Goal: Transaction & Acquisition: Book appointment/travel/reservation

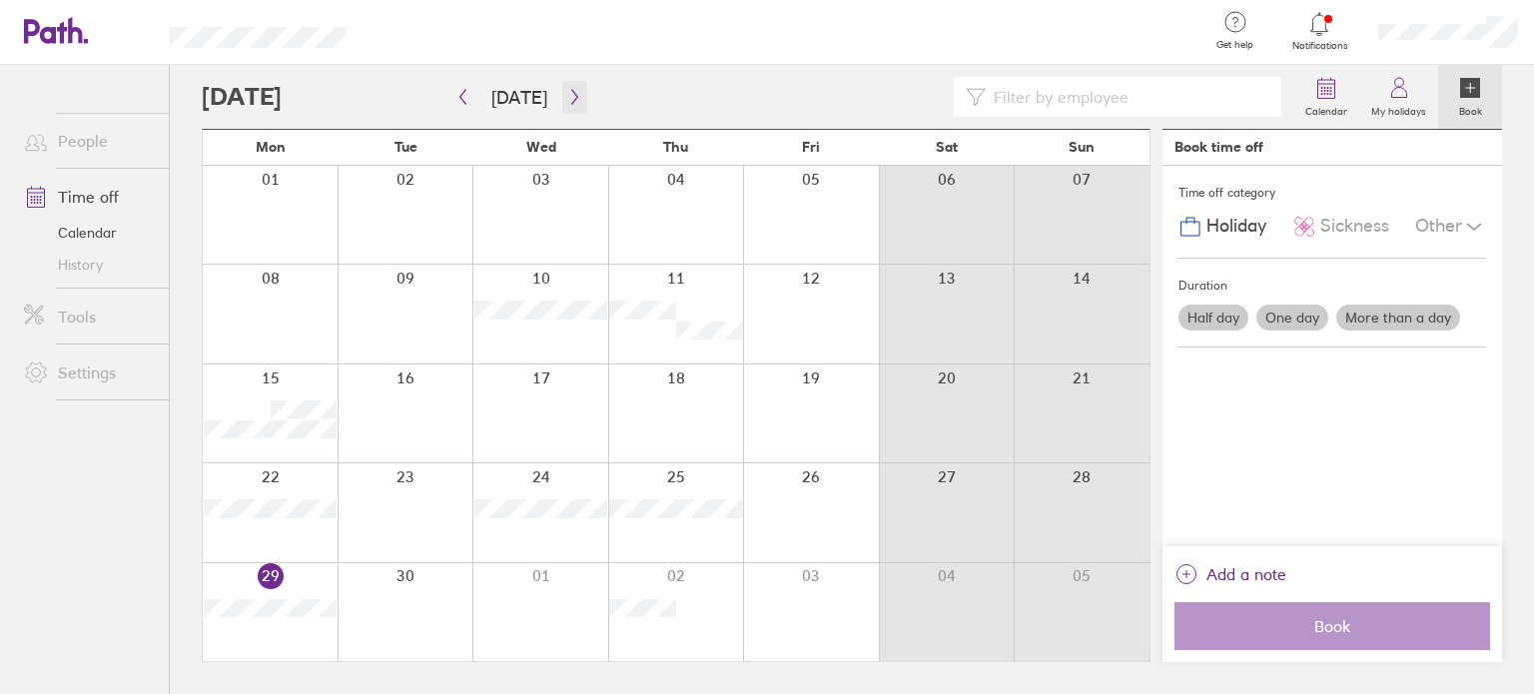
click at [573, 99] on icon "button" at bounding box center [574, 97] width 15 height 16
click at [567, 95] on icon "button" at bounding box center [574, 97] width 15 height 16
click at [640, 401] on div at bounding box center [676, 414] width 136 height 98
click at [1396, 91] on icon at bounding box center [1400, 88] width 24 height 24
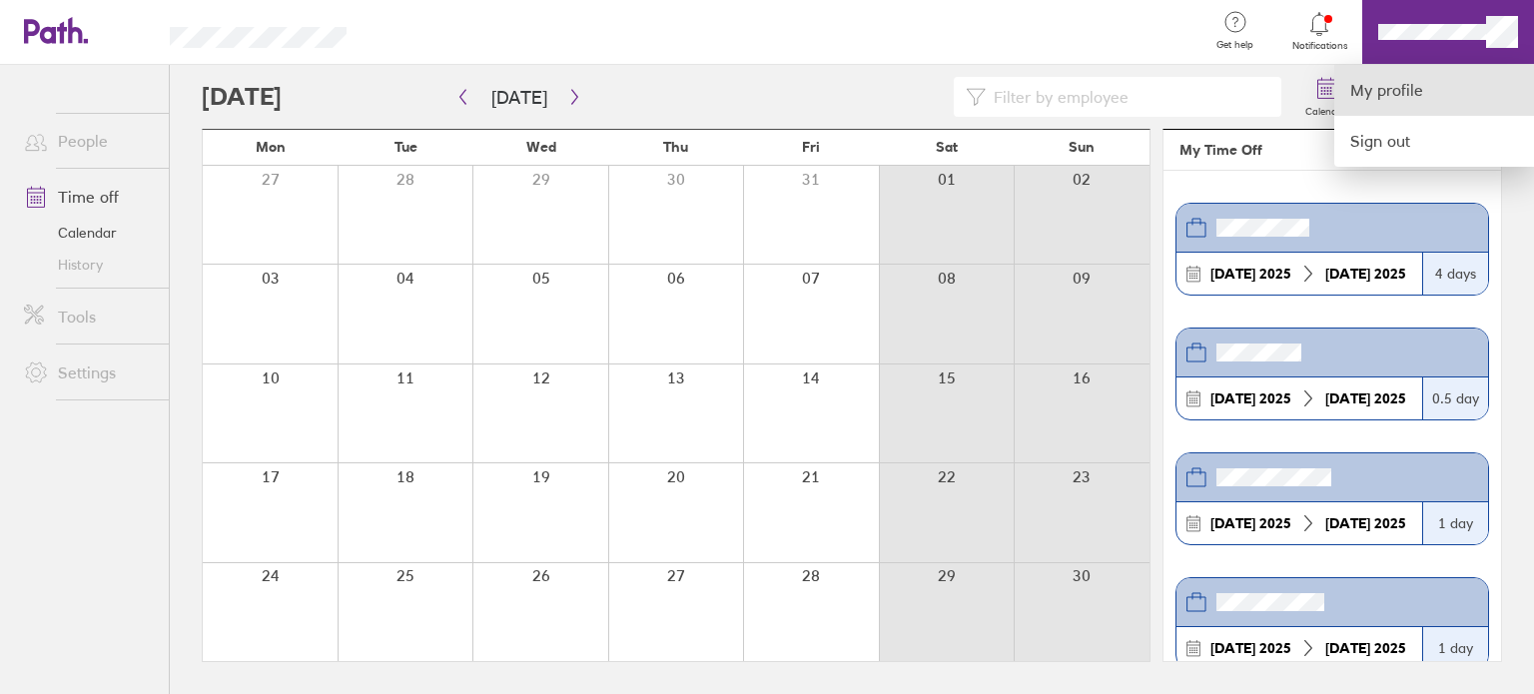
click at [1437, 98] on link "My profile" at bounding box center [1435, 90] width 200 height 51
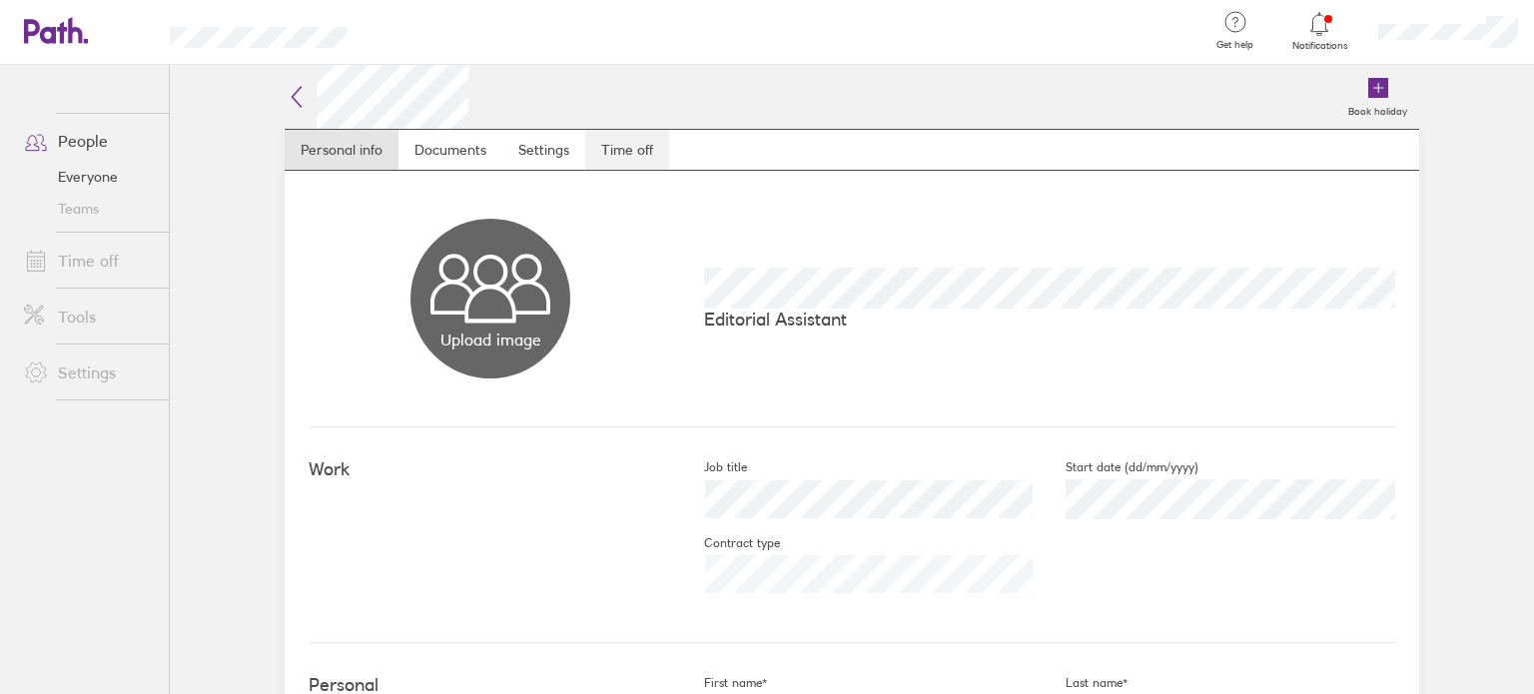
click at [610, 159] on link "Time off" at bounding box center [627, 150] width 84 height 40
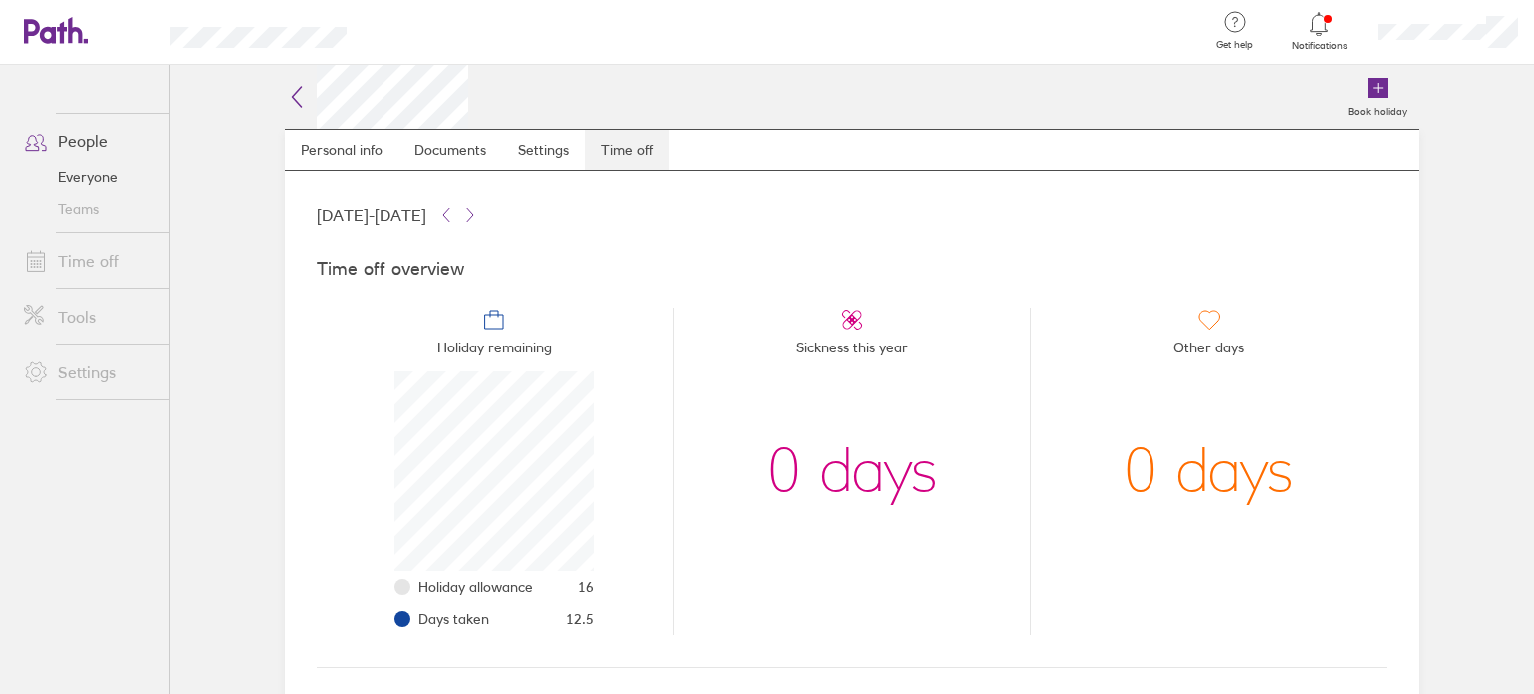
scroll to position [200, 200]
click at [1371, 109] on label "Book holiday" at bounding box center [1378, 109] width 83 height 18
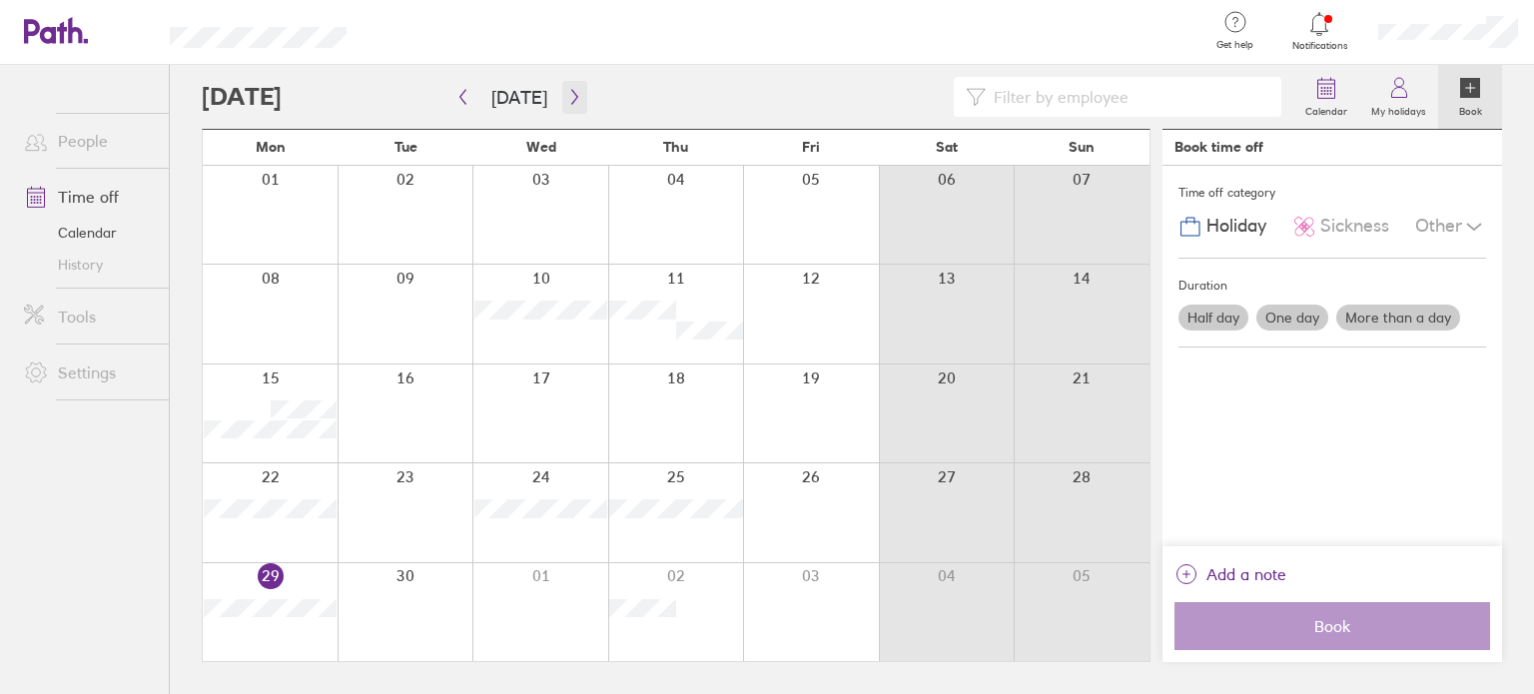
click at [578, 91] on button "button" at bounding box center [574, 97] width 25 height 33
click at [567, 95] on icon "button" at bounding box center [574, 97] width 15 height 16
click at [571, 419] on div at bounding box center [541, 414] width 136 height 98
click at [651, 409] on div at bounding box center [676, 414] width 136 height 98
click at [1411, 320] on label "More than a day" at bounding box center [1399, 318] width 124 height 26
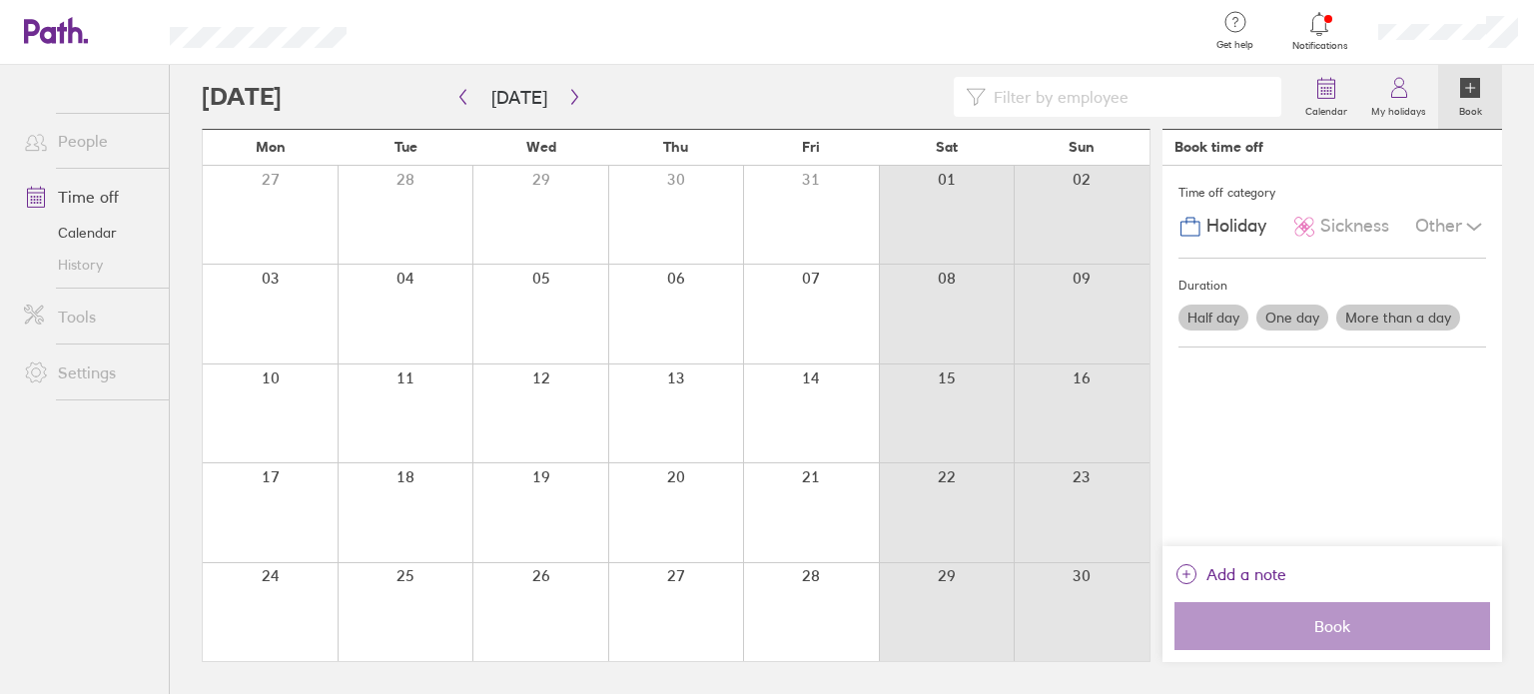
click at [0, 0] on input "More than a day" at bounding box center [0, 0] width 0 height 0
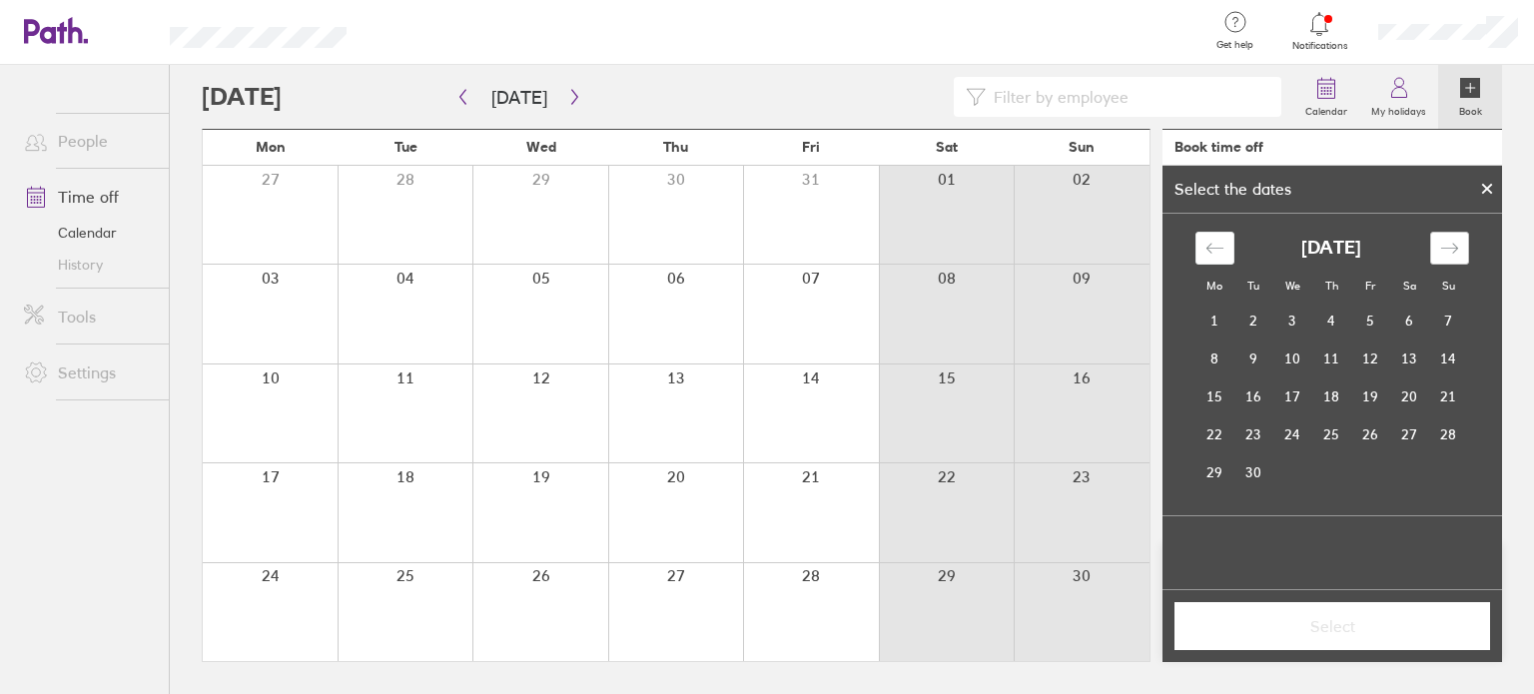
click at [1455, 245] on icon "Move forward to switch to the next month." at bounding box center [1449, 248] width 17 height 10
click at [1303, 397] on td "12" at bounding box center [1293, 397] width 39 height 38
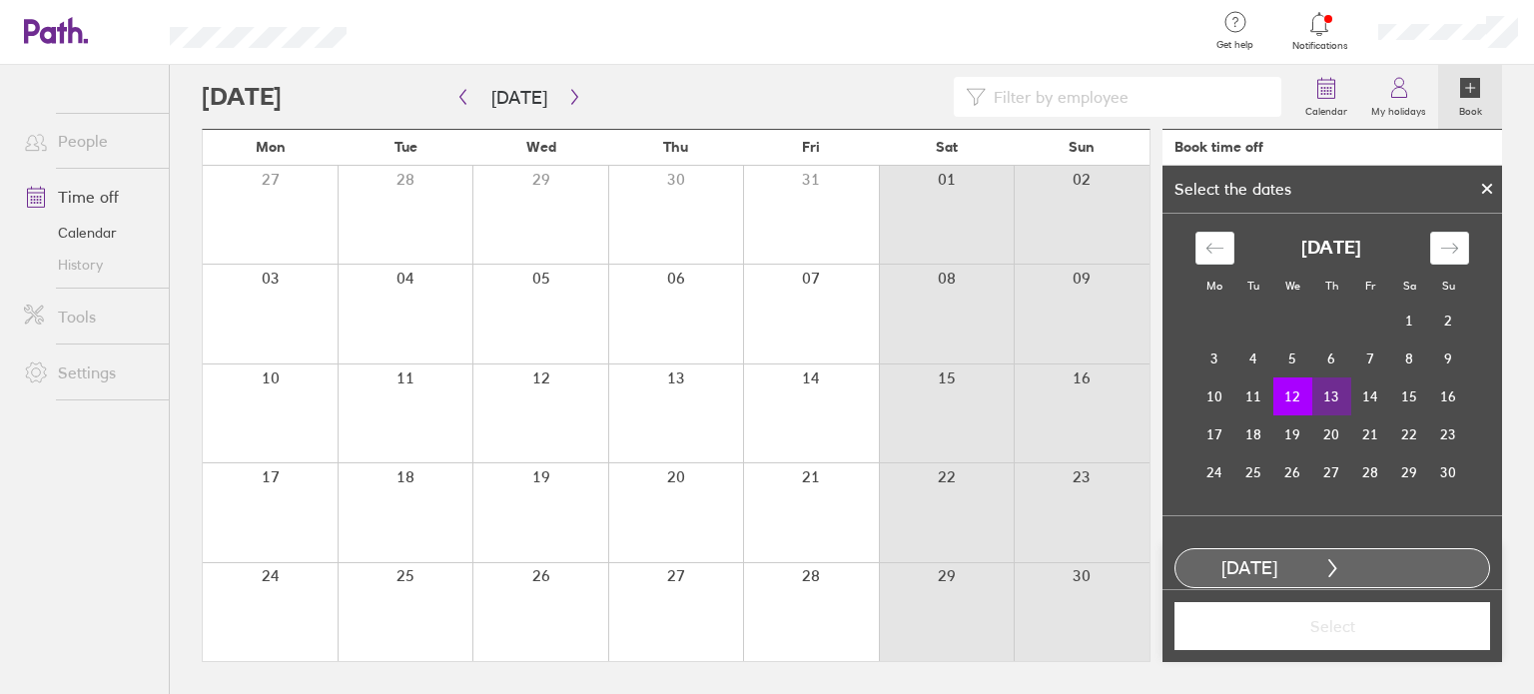
click at [1313, 397] on td "13" at bounding box center [1332, 397] width 39 height 38
click at [1351, 617] on span "Select" at bounding box center [1333, 626] width 288 height 18
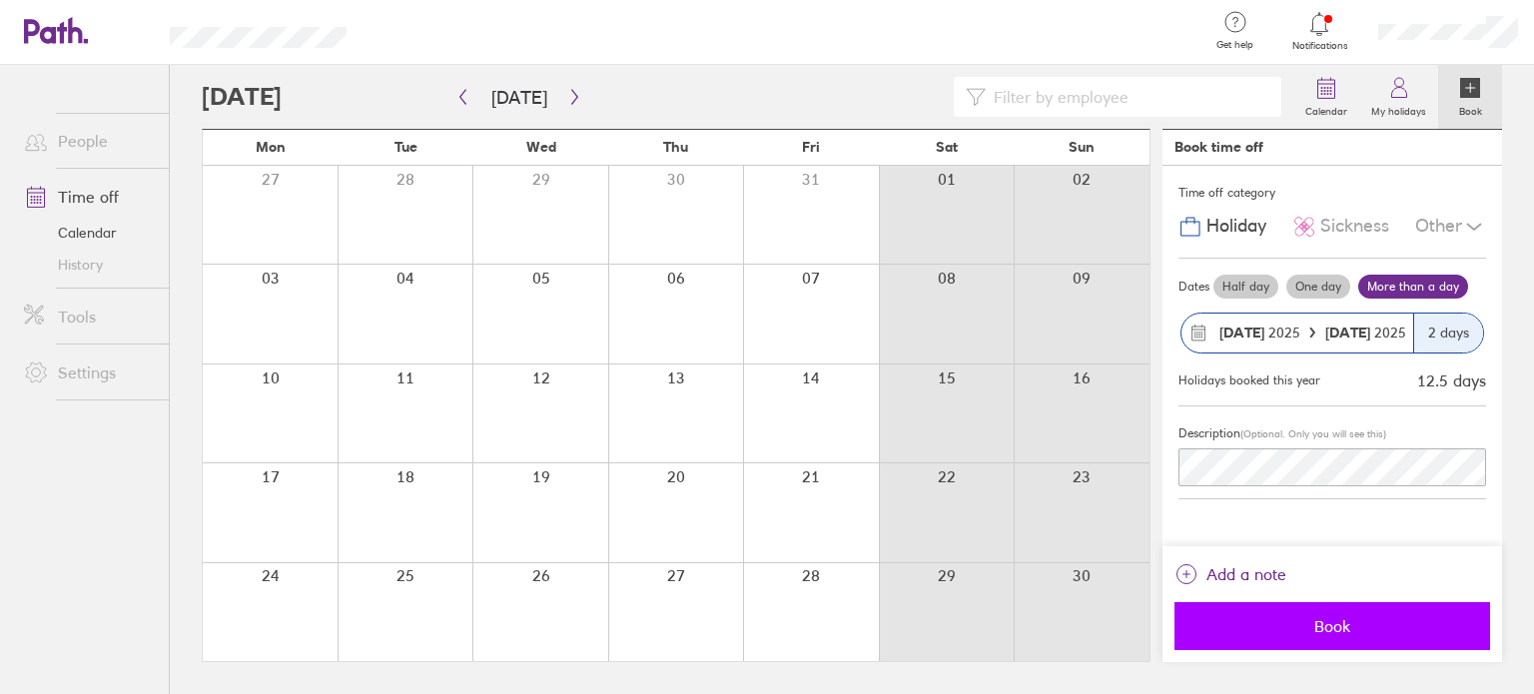
click at [1337, 618] on span "Book" at bounding box center [1333, 626] width 288 height 18
